Goal: Task Accomplishment & Management: Complete application form

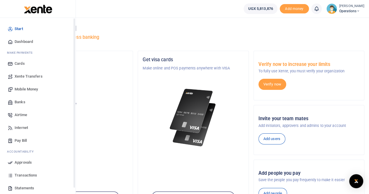
click at [29, 91] on span "Mobile Money" at bounding box center [26, 89] width 23 height 6
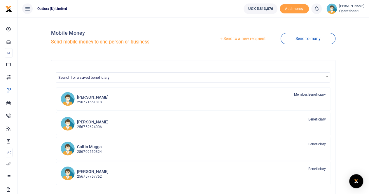
click at [251, 39] on link "Send to a new recipient" at bounding box center [242, 39] width 76 height 11
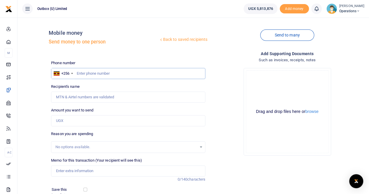
click at [90, 75] on input "text" at bounding box center [128, 73] width 154 height 11
paste input "786425400"
type input "786425400"
type input "Vanitah Kajumba"
type input "786425400"
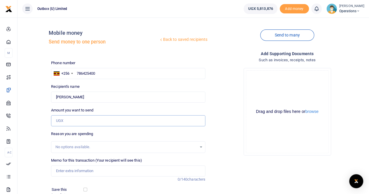
click at [70, 122] on input "Amount you want to send" at bounding box center [128, 120] width 154 height 11
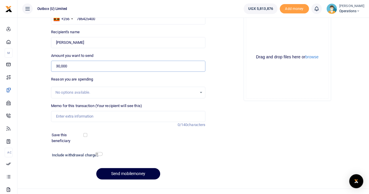
scroll to position [58, 0]
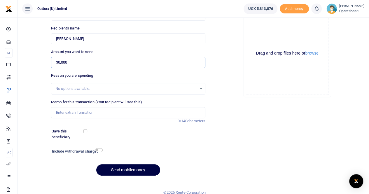
type input "30,000"
click at [85, 113] on input "Memo for this transaction (Your recipient will see this)" at bounding box center [128, 112] width 154 height 11
type input "10X Logistical Support For The 10X Team at Trade Fair"
click at [120, 168] on button "Send mobilemoney" at bounding box center [128, 169] width 64 height 11
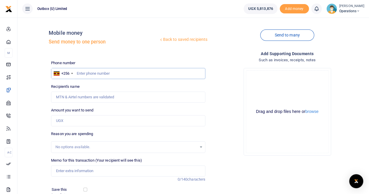
click at [101, 71] on input "text" at bounding box center [128, 73] width 154 height 11
paste input "784781095"
type input "784781095"
type input "Radius John Okudach"
type input "784781095"
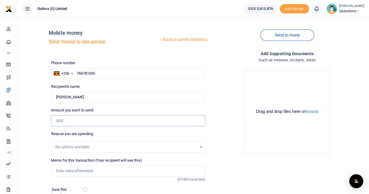
click at [81, 122] on input "Amount you want to send" at bounding box center [128, 120] width 154 height 11
type input "40,000"
click at [74, 172] on input "Memo for this transaction (Your recipient will see this)" at bounding box center [128, 170] width 154 height 11
type input "10X Logistical Support For The 10X Team at Trade Fair"
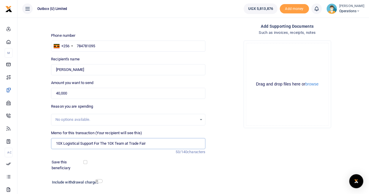
scroll to position [64, 0]
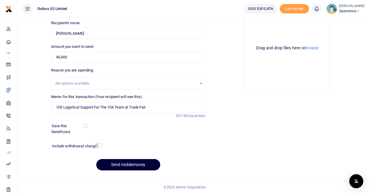
click at [129, 162] on button "Send mobilemoney" at bounding box center [128, 164] width 64 height 11
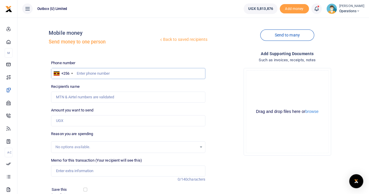
click at [84, 73] on input "text" at bounding box center [128, 73] width 154 height 11
paste input "778561399"
type input "778561399"
type input "Dorothy Najjingo"
click at [70, 121] on input "Amount you want to send" at bounding box center [128, 120] width 154 height 11
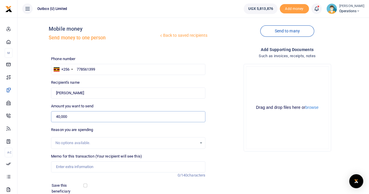
scroll to position [58, 0]
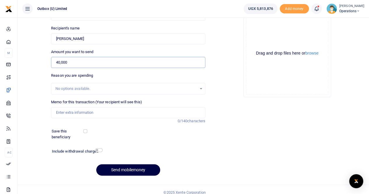
type input "40,000"
click at [67, 111] on input "Memo for this transaction (Your recipient will see this)" at bounding box center [128, 112] width 154 height 11
type input "10X Logistical Support For The 10X Team at Trade Fair"
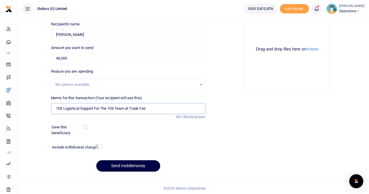
scroll to position [64, 0]
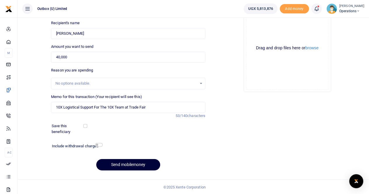
click at [123, 165] on button "Send mobilemoney" at bounding box center [128, 164] width 64 height 11
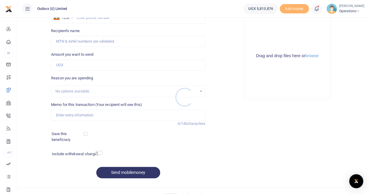
scroll to position [5, 0]
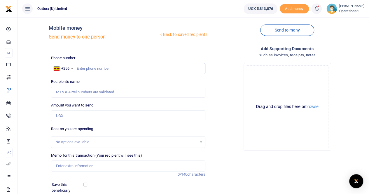
click at [88, 66] on input "text" at bounding box center [128, 68] width 154 height 11
paste input "769616432"
type input "769616432"
type input "Emmanuel Wantono"
click at [68, 115] on input "Amount you want to send" at bounding box center [128, 115] width 154 height 11
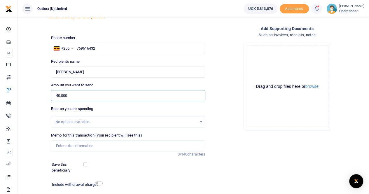
scroll to position [34, 0]
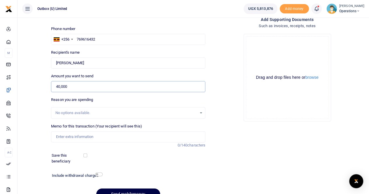
type input "40,000"
click at [71, 137] on input "Memo for this transaction (Your recipient will see this)" at bounding box center [128, 136] width 154 height 11
type input "10X Logistical Support For The 10X Team at Trade Fair"
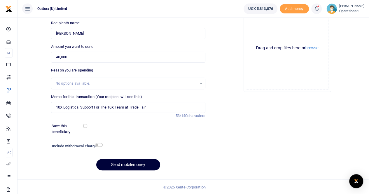
click at [118, 163] on button "Send mobilemoney" at bounding box center [128, 164] width 64 height 11
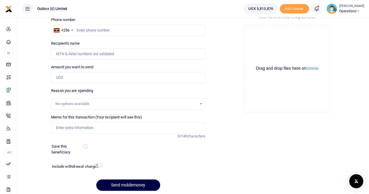
scroll to position [34, 0]
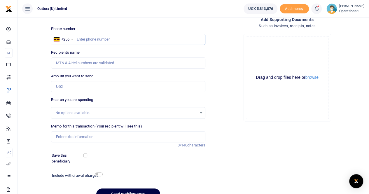
click at [93, 41] on input "text" at bounding box center [128, 39] width 154 height 11
paste input "784686766"
type input "784686766"
type input "Susan Sabano"
type input "784686766"
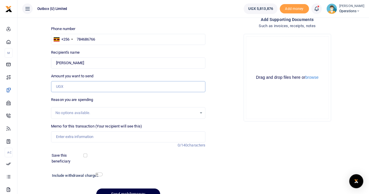
click at [76, 88] on input "Amount you want to send" at bounding box center [128, 86] width 154 height 11
type input "40,000"
click at [76, 139] on input "Memo for this transaction (Your recipient will see this)" at bounding box center [128, 136] width 154 height 11
type input "10X Logistical Support For The 10X Team at Trade Fair"
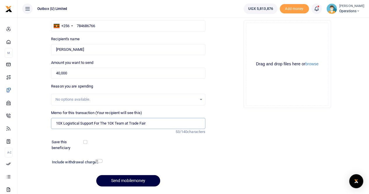
scroll to position [64, 0]
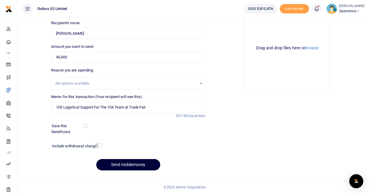
click at [124, 163] on button "Send mobilemoney" at bounding box center [128, 164] width 64 height 11
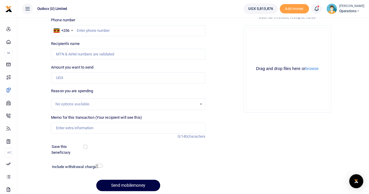
scroll to position [34, 0]
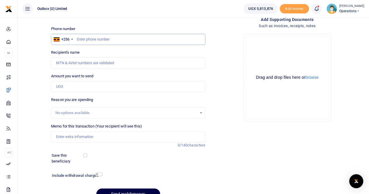
click at [86, 38] on input "text" at bounding box center [128, 39] width 154 height 11
paste input "702933489"
type input "702933489"
click at [70, 80] on div "Amount you want to send Amount is required." at bounding box center [128, 82] width 154 height 19
click at [69, 85] on input "Amount you want to send" at bounding box center [128, 86] width 154 height 11
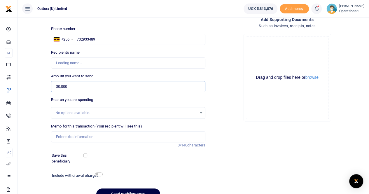
scroll to position [63, 0]
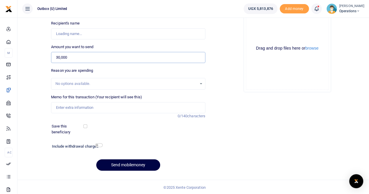
type input "30,000"
type input "[PERSON_NAME]"
click at [80, 105] on input "Memo for this transaction (Your recipient will see this)" at bounding box center [128, 107] width 154 height 11
type input "10X Logistical Support For The 10X Team at Trade Fair"
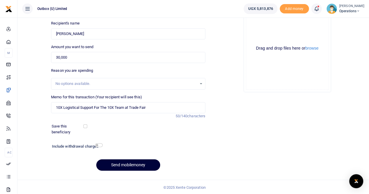
click at [127, 164] on button "Send mobilemoney" at bounding box center [128, 164] width 64 height 11
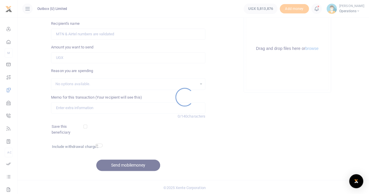
scroll to position [63, 0]
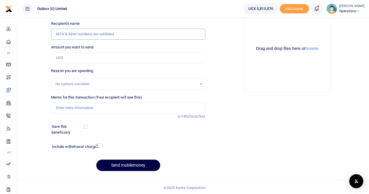
click at [86, 34] on input "Recipient's name" at bounding box center [128, 34] width 154 height 11
paste input "776185804"
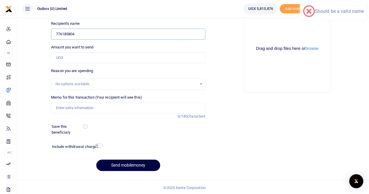
type input "776185804"
click at [76, 57] on input "Amount you want to send" at bounding box center [128, 57] width 154 height 11
type input "30,000"
click at [71, 109] on input "Memo for this transaction (Your recipient will see this)" at bounding box center [128, 107] width 154 height 11
type input "10X Logistical Support For The 10X Team at Trade Fair"
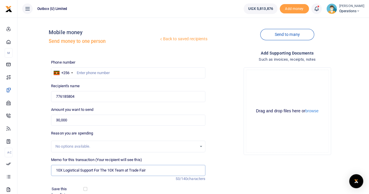
scroll to position [0, 0]
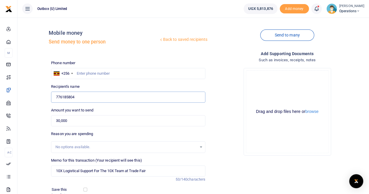
drag, startPoint x: 81, startPoint y: 98, endPoint x: 49, endPoint y: 96, distance: 32.2
click at [49, 96] on div "Recipient's name 776185804 Name is required." at bounding box center [128, 93] width 159 height 19
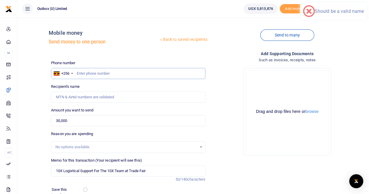
click at [106, 72] on input "text" at bounding box center [128, 73] width 154 height 11
paste input "776185804"
type input "776185804"
type input "Vianne Muwuluzi"
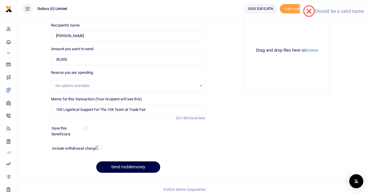
scroll to position [64, 0]
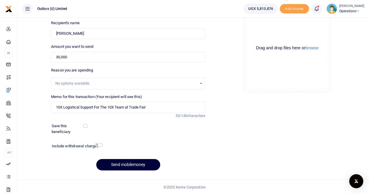
type input "776185804"
click at [120, 167] on button "Send mobilemoney" at bounding box center [128, 164] width 64 height 11
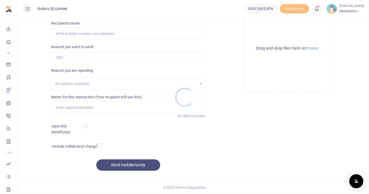
scroll to position [5, 0]
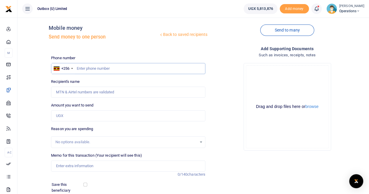
click at [79, 68] on input "text" at bounding box center [128, 68] width 154 height 11
paste input "707731854"
type input "707731854"
click at [69, 116] on input "Amount you want to send" at bounding box center [128, 115] width 154 height 11
type input "3"
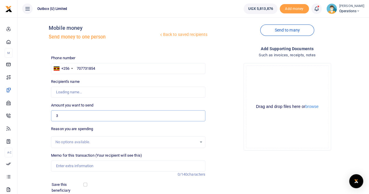
type input "[PERSON_NAME]"
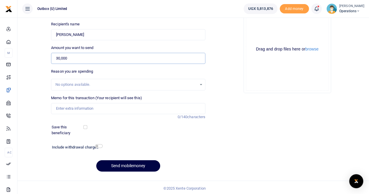
scroll to position [63, 0]
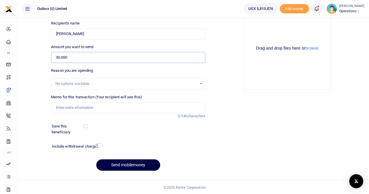
type input "30,000"
click at [72, 109] on input "Memo for this transaction (Your recipient will see this)" at bounding box center [128, 107] width 154 height 11
type input "10X Logistical Support For The 10X Team at Trade Fair"
click at [128, 165] on button "Send mobilemoney" at bounding box center [128, 164] width 64 height 11
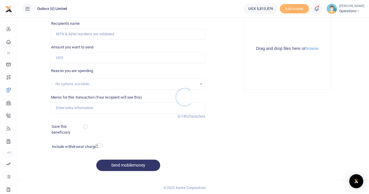
scroll to position [63, 0]
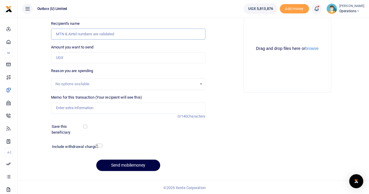
click at [85, 36] on input "Recipient's name" at bounding box center [128, 34] width 154 height 11
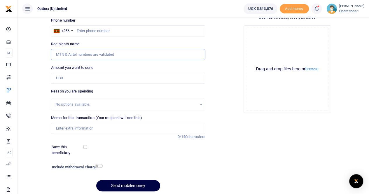
scroll to position [34, 0]
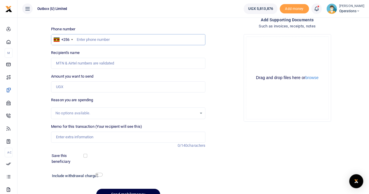
click at [94, 37] on input "text" at bounding box center [128, 39] width 154 height 11
paste input "703456700"
type input "703456700"
click at [67, 85] on input "Amount you want to send" at bounding box center [128, 86] width 154 height 11
type input "300"
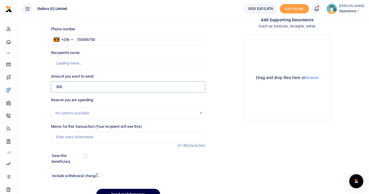
type input "[PERSON_NAME] Mumbere"
type input "30,000"
click at [75, 136] on input "Memo for this transaction (Your recipient will see this)" at bounding box center [128, 137] width 154 height 11
type input "10X Logistical Support For The 10X Team at Trade Fair"
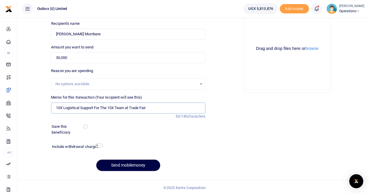
scroll to position [64, 0]
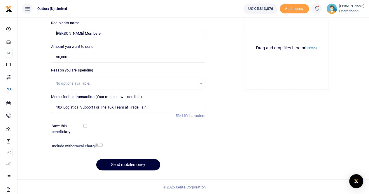
click at [126, 165] on button "Send mobilemoney" at bounding box center [128, 164] width 64 height 11
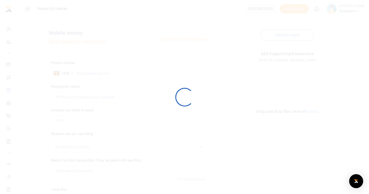
scroll to position [63, 0]
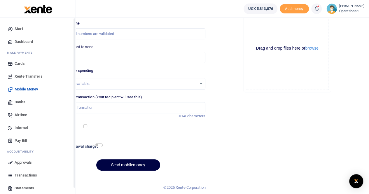
click at [24, 39] on span "Dashboard" at bounding box center [24, 42] width 18 height 6
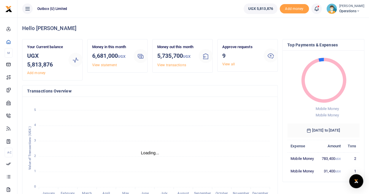
scroll to position [5, 5]
click at [232, 65] on link "View all" at bounding box center [228, 64] width 13 height 4
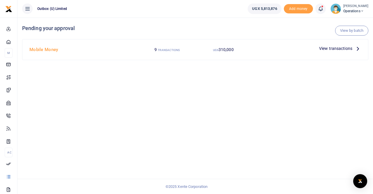
click at [332, 50] on span "View transactions" at bounding box center [335, 48] width 33 height 6
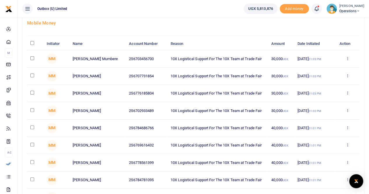
scroll to position [29, 0]
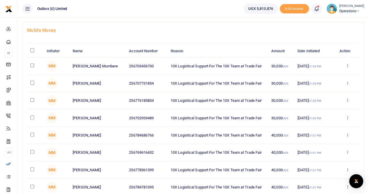
click at [32, 50] on input "\a \a : activate to sort column descending" at bounding box center [32, 50] width 4 height 4
checkbox input "true"
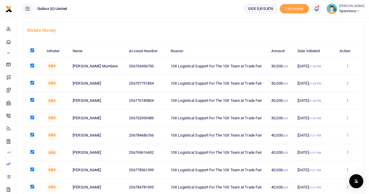
checkbox input "true"
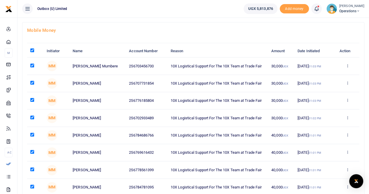
checkbox input "true"
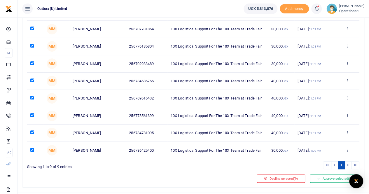
scroll to position [95, 0]
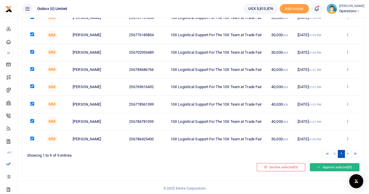
click at [340, 166] on button "Approve selected (9)" at bounding box center [335, 167] width 50 height 8
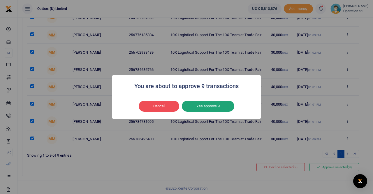
click at [209, 106] on button "Yes approve 9" at bounding box center [208, 106] width 53 height 11
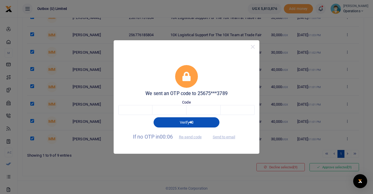
drag, startPoint x: 134, startPoint y: 104, endPoint x: 130, endPoint y: 112, distance: 8.5
click at [134, 105] on div "Code" at bounding box center [186, 107] width 137 height 16
click at [130, 111] on input "text" at bounding box center [135, 110] width 34 height 10
type input "7"
type input "5"
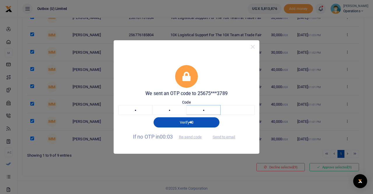
type input "8"
type input "7"
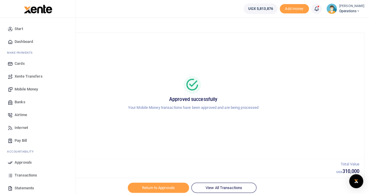
click at [22, 43] on span "Dashboard" at bounding box center [24, 42] width 18 height 6
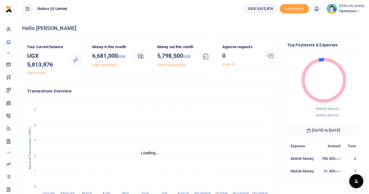
scroll to position [5, 5]
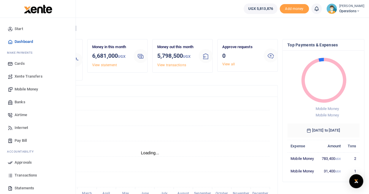
click at [24, 90] on span "Mobile Money" at bounding box center [26, 89] width 23 height 6
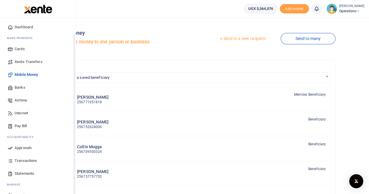
scroll to position [27, 0]
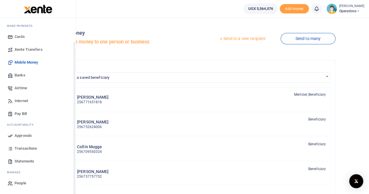
click at [25, 148] on span "Transactions" at bounding box center [26, 149] width 22 height 6
